Goal: Information Seeking & Learning: Learn about a topic

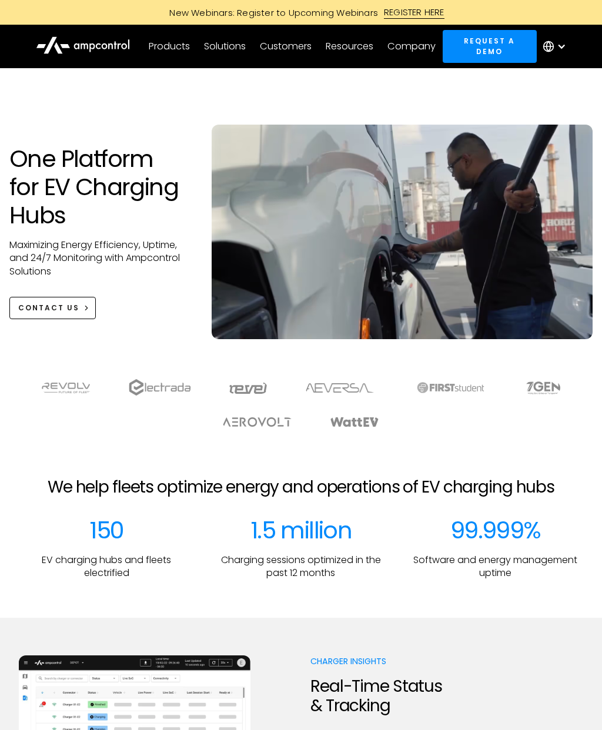
click at [102, 43] on icon at bounding box center [83, 45] width 94 height 28
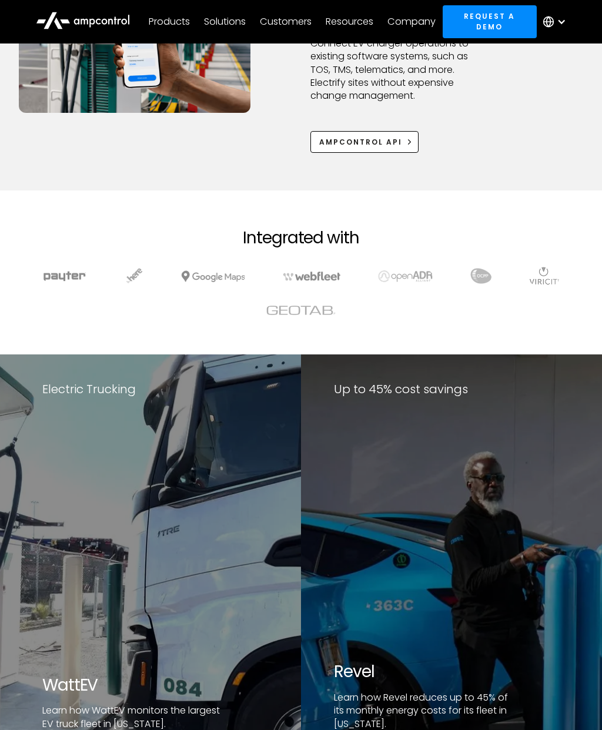
scroll to position [1737, 0]
click at [384, 135] on link "Ampcontrol APi" at bounding box center [364, 142] width 108 height 22
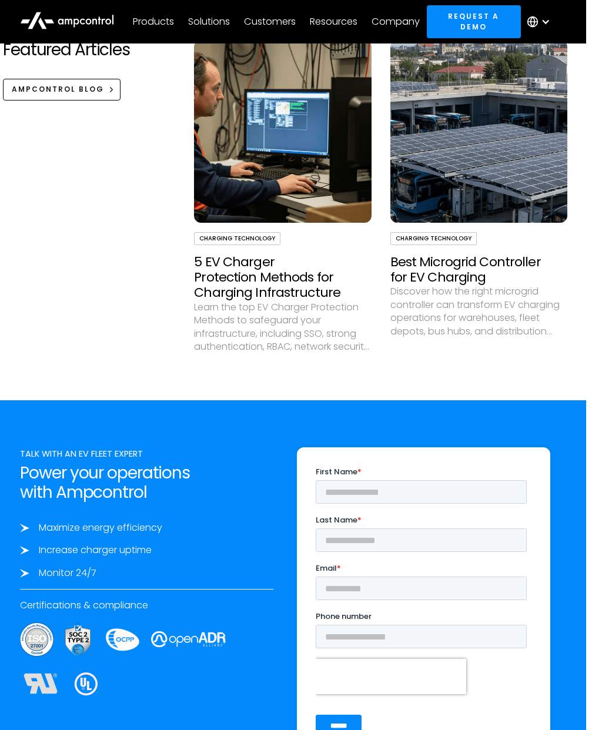
scroll to position [3661, 13]
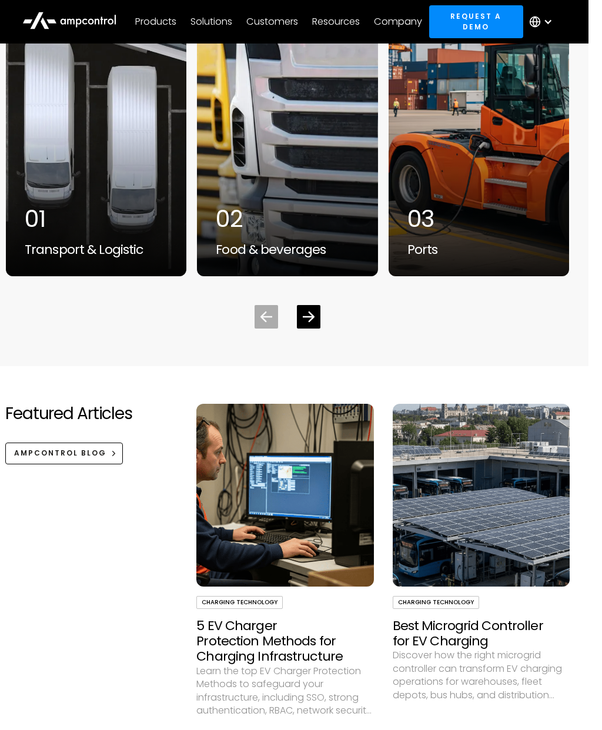
click at [159, 22] on div "Products" at bounding box center [156, 21] width 41 height 13
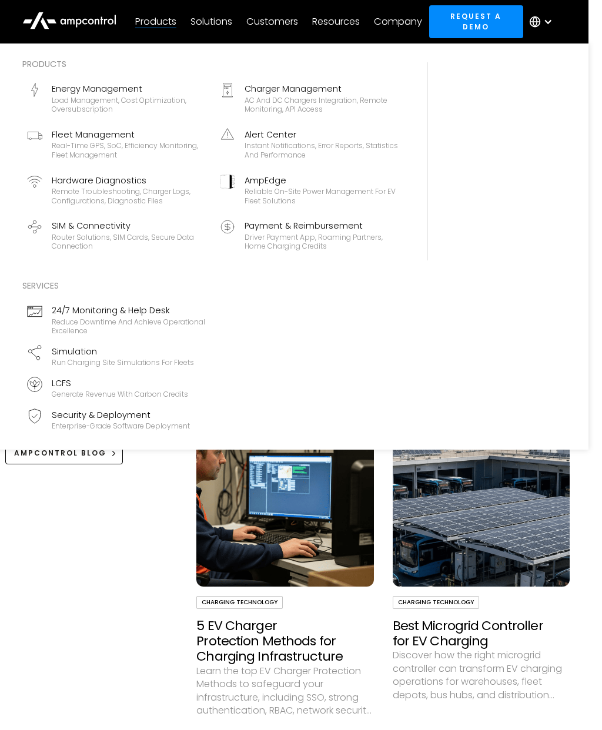
click at [299, 242] on div "Driver Payment App, Roaming Partners, Home Charging Credits" at bounding box center [321, 242] width 154 height 18
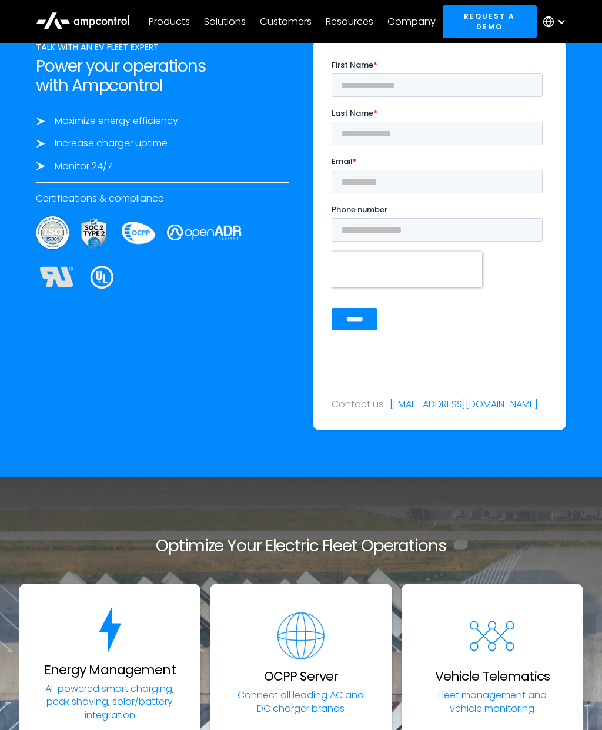
scroll to position [2157, 0]
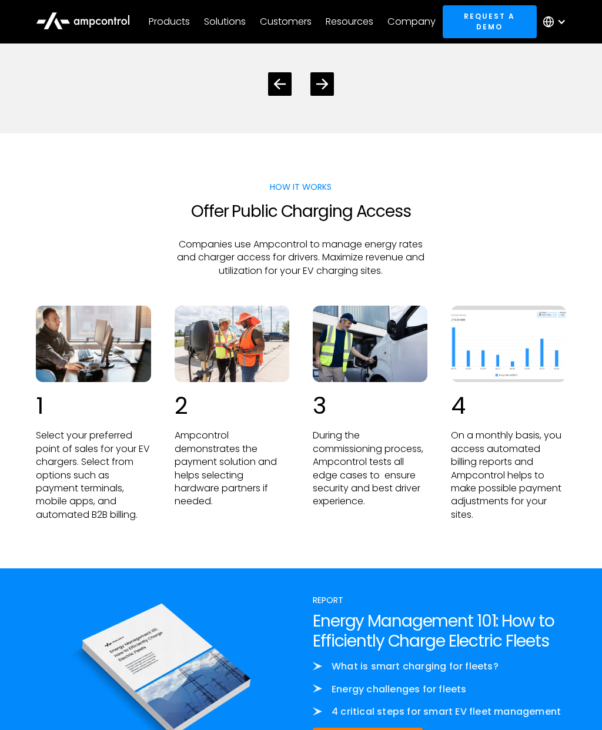
scroll to position [2122, 0]
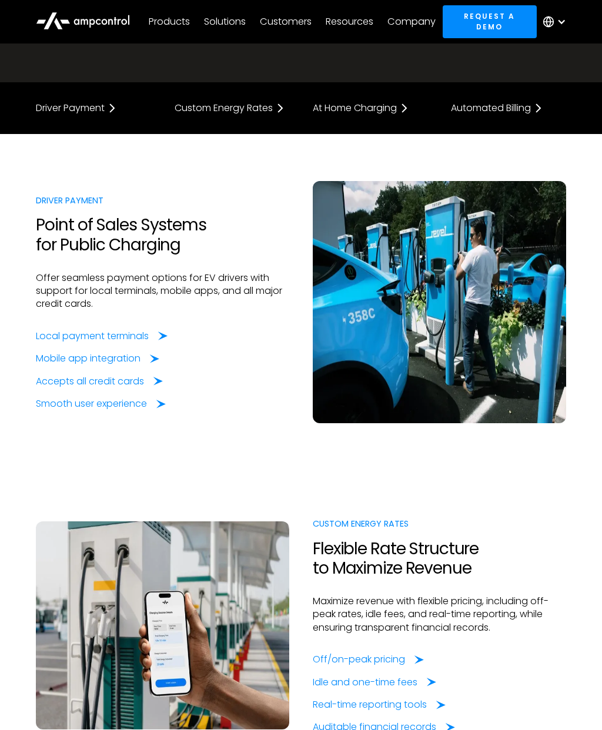
click at [171, 26] on div "Products" at bounding box center [169, 21] width 41 height 13
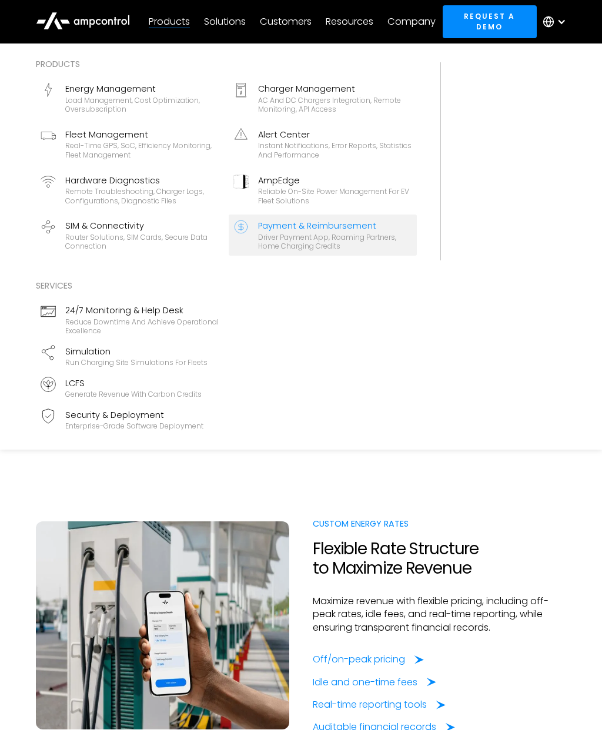
click at [154, 244] on div "Router Solutions, SIM Cards, Secure Data Connection" at bounding box center [142, 242] width 154 height 18
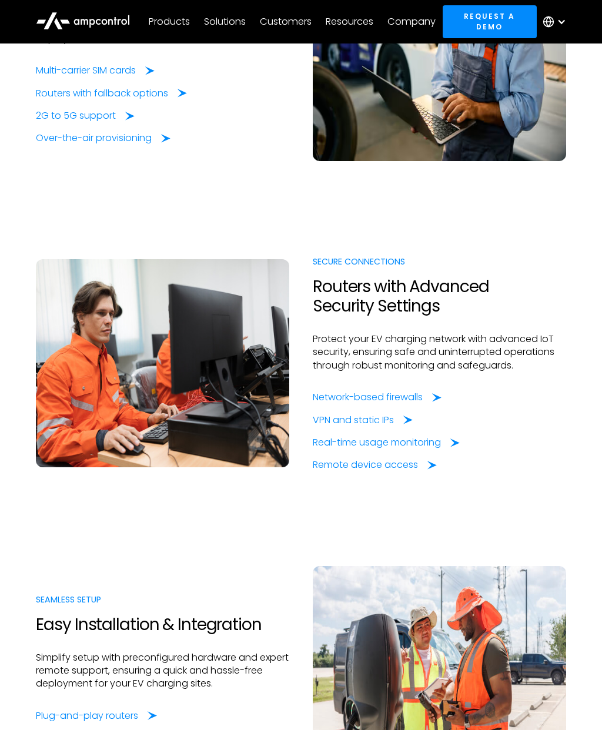
scroll to position [675, 0]
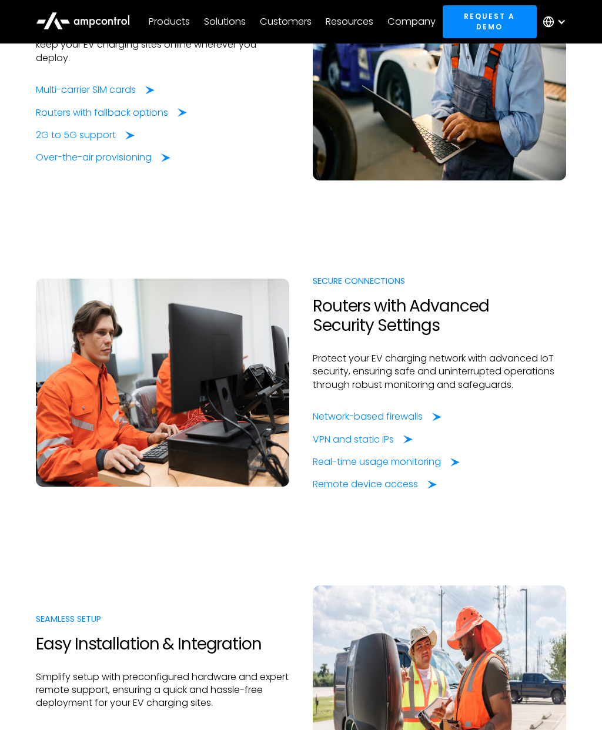
click at [168, 19] on div "Products" at bounding box center [169, 21] width 41 height 13
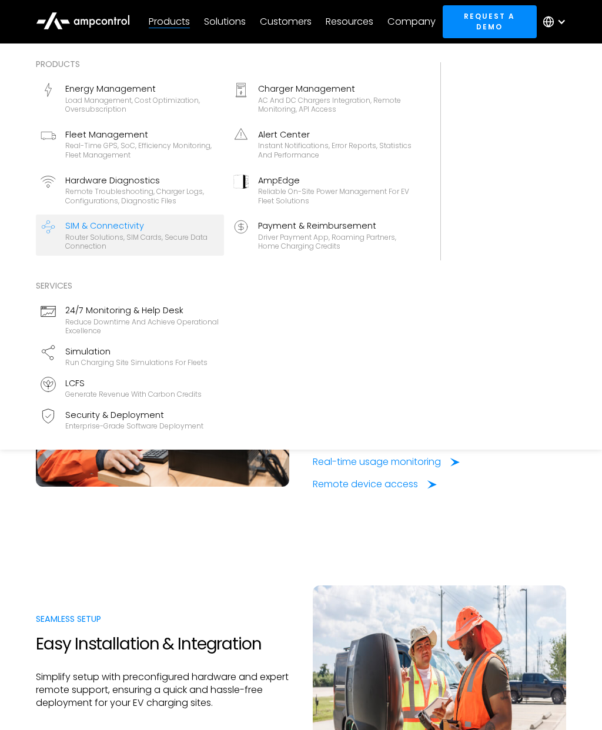
click at [101, 146] on div "Real-time GPS, SoC, efficiency monitoring, fleet management" at bounding box center [142, 150] width 154 height 18
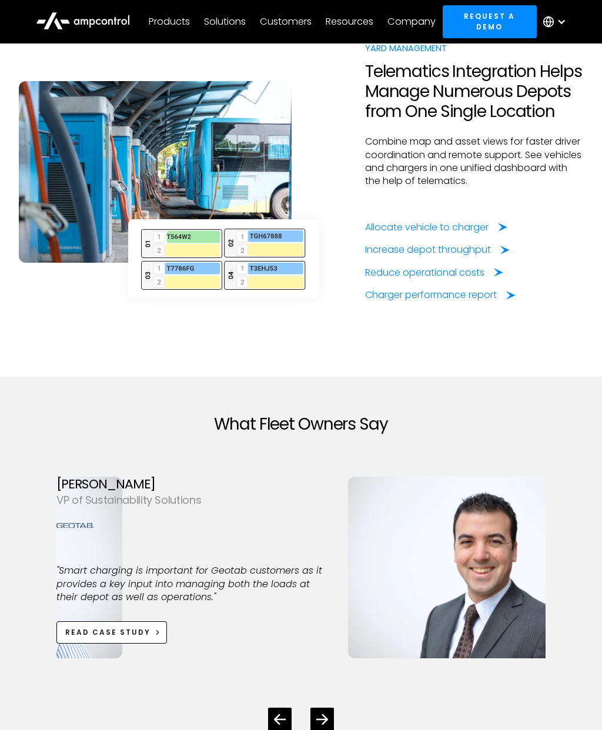
scroll to position [2944, 0]
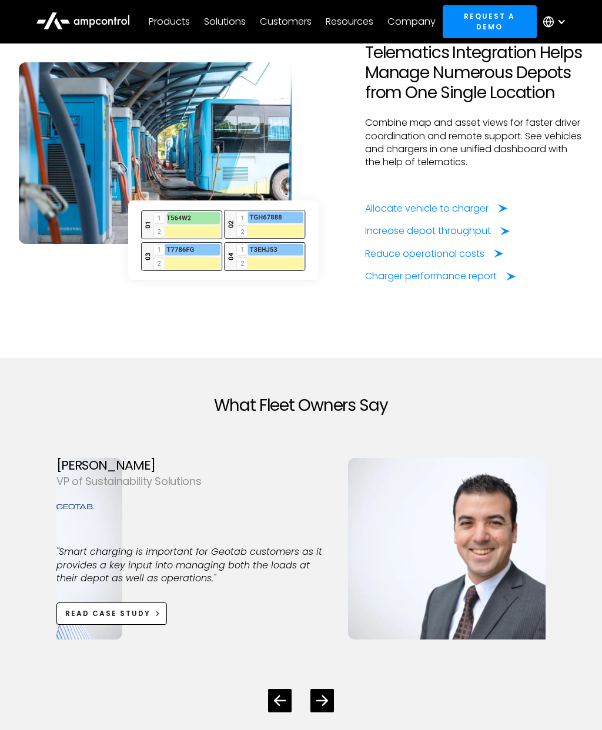
click at [59, 585] on div "4 / 4" at bounding box center [192, 594] width 273 height 18
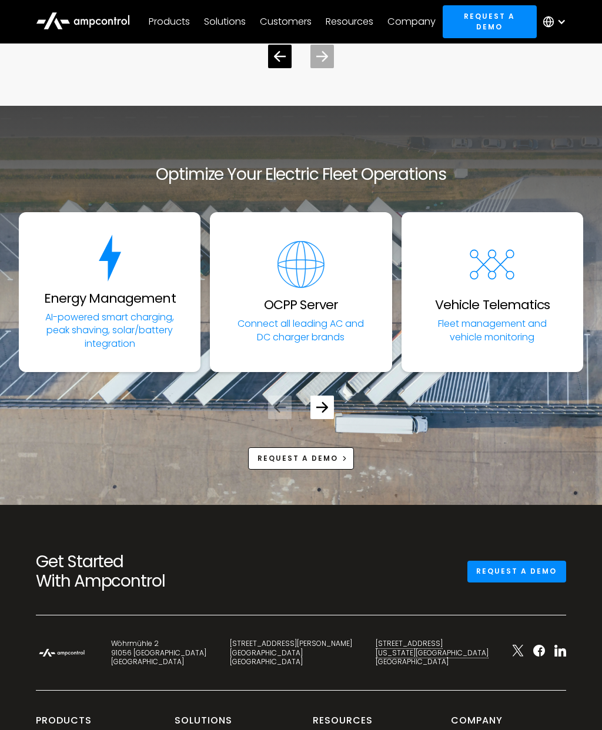
scroll to position [4069, 0]
click at [491, 297] on h3 "Vehicle Telematics" at bounding box center [492, 304] width 115 height 15
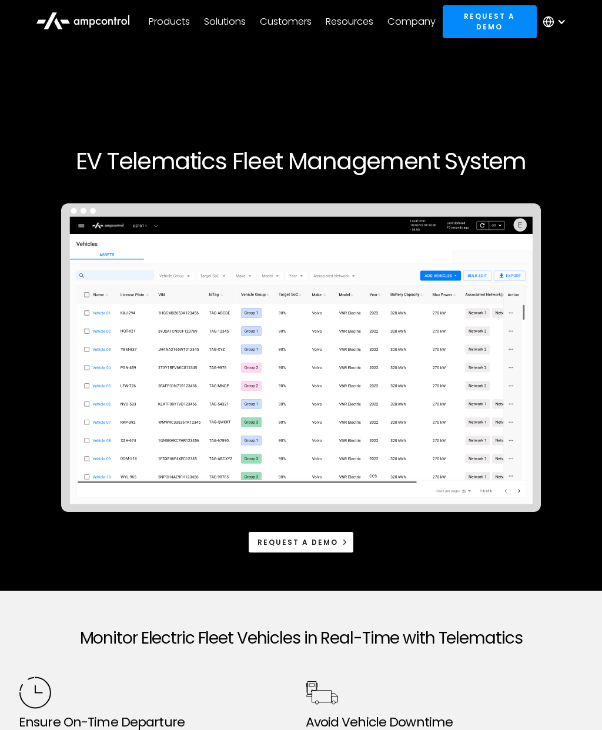
click at [226, 19] on div "Solutions" at bounding box center [225, 21] width 42 height 13
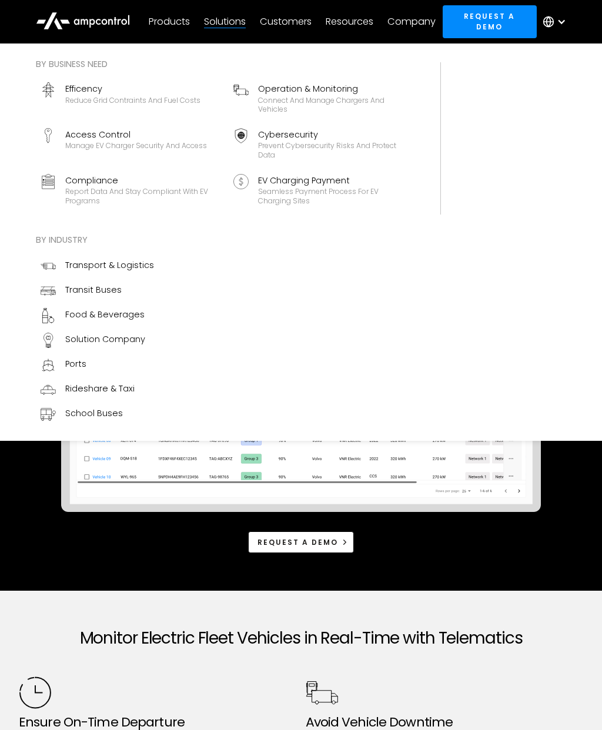
click at [85, 129] on div "Access Control" at bounding box center [136, 134] width 142 height 13
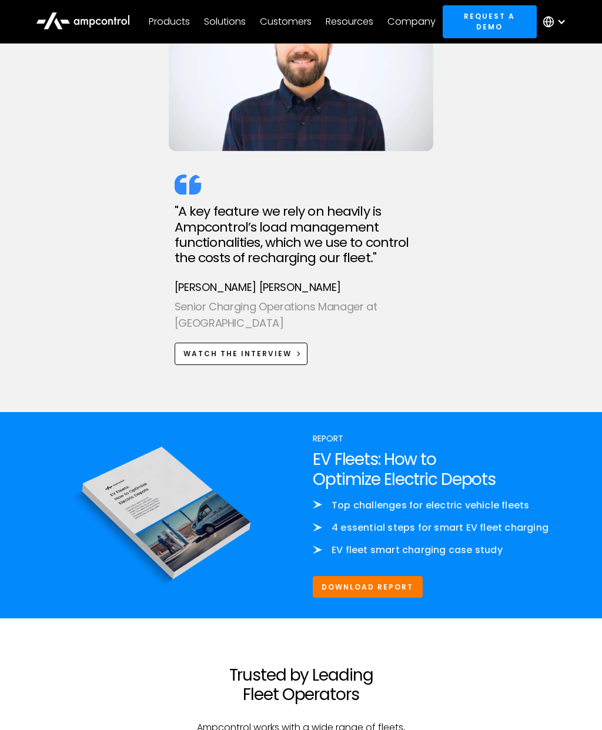
scroll to position [3765, 0]
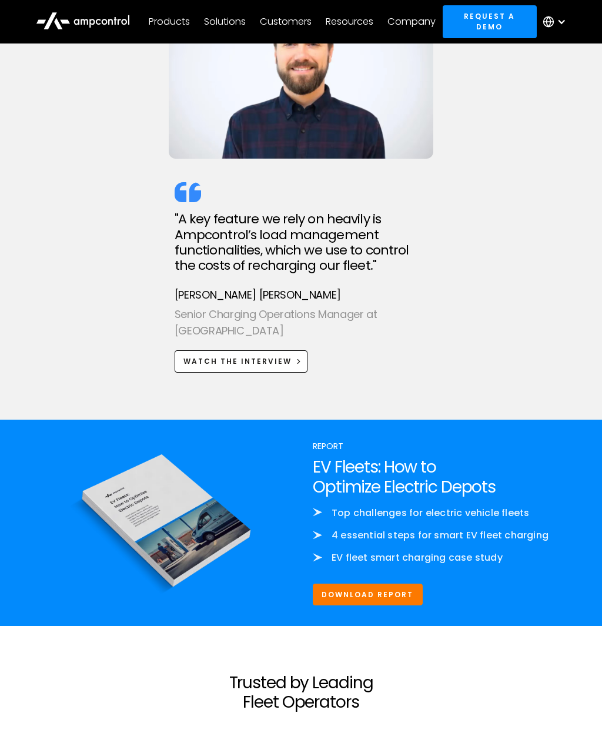
click at [219, 22] on div "Solutions" at bounding box center [225, 21] width 42 height 13
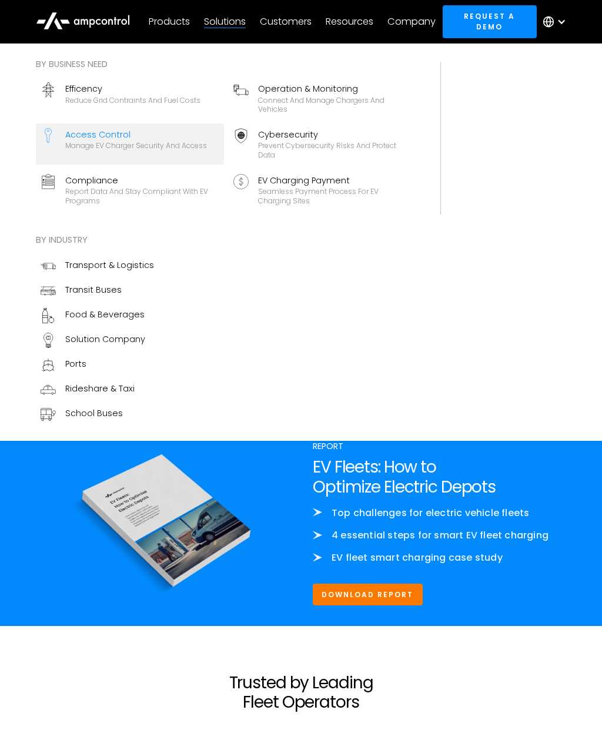
click at [69, 364] on div "Ports" at bounding box center [75, 363] width 21 height 13
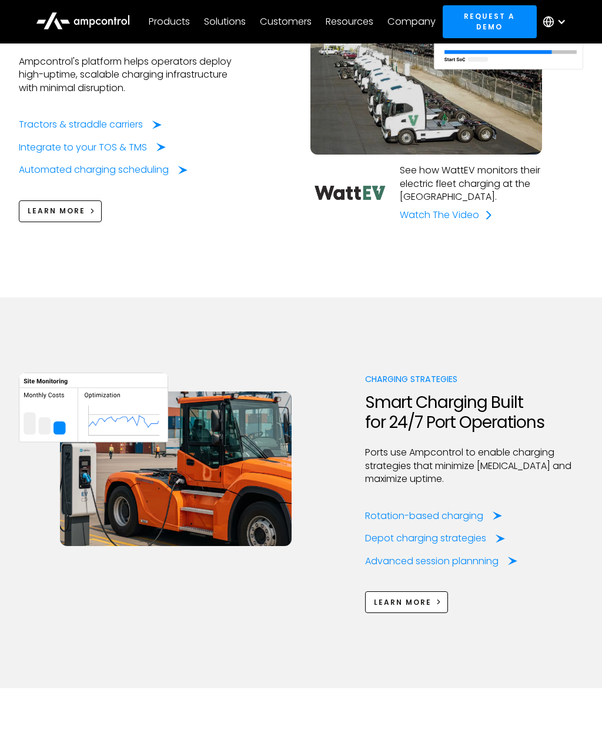
scroll to position [1164, 0]
